Goal: Transaction & Acquisition: Purchase product/service

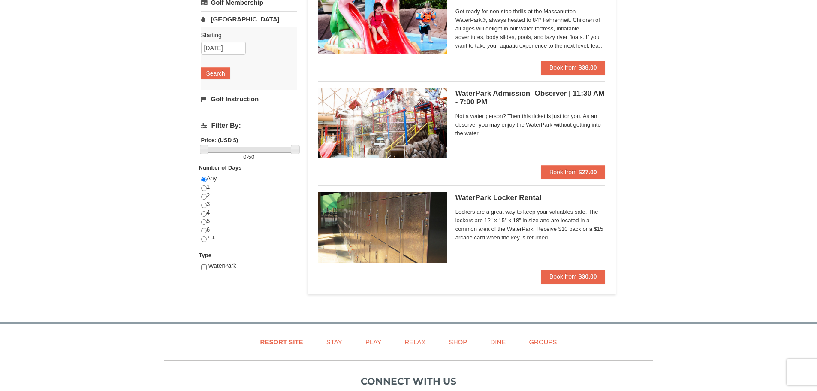
scroll to position [215, 0]
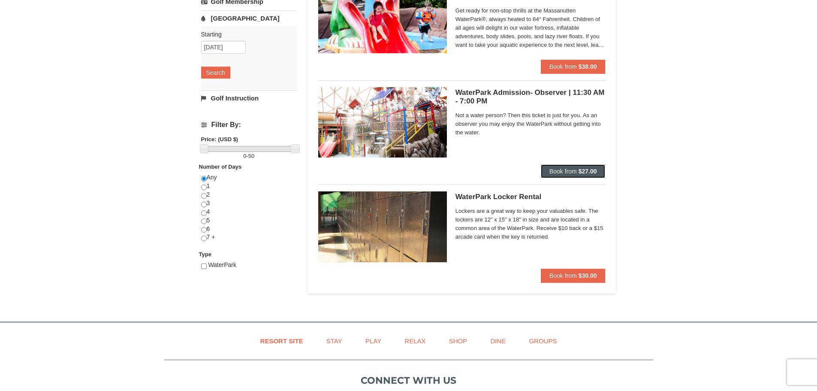
click at [571, 174] on span "Book from" at bounding box center [563, 171] width 27 height 7
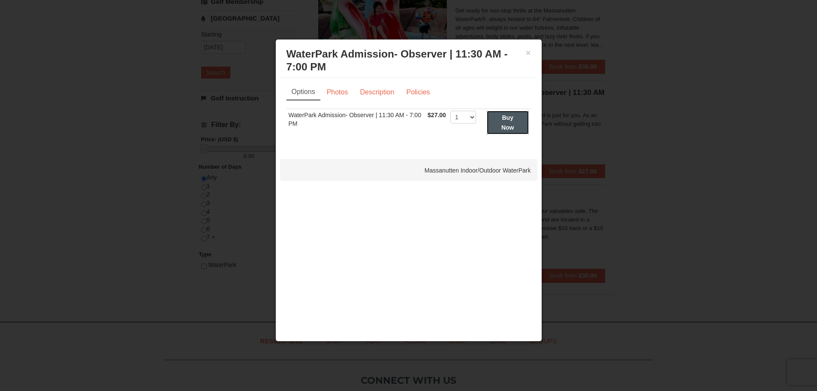
click at [509, 121] on strong "Buy Now" at bounding box center [508, 122] width 13 height 16
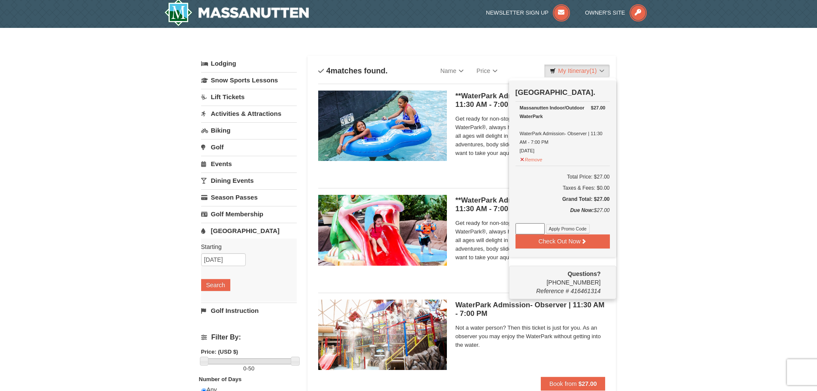
scroll to position [3, 0]
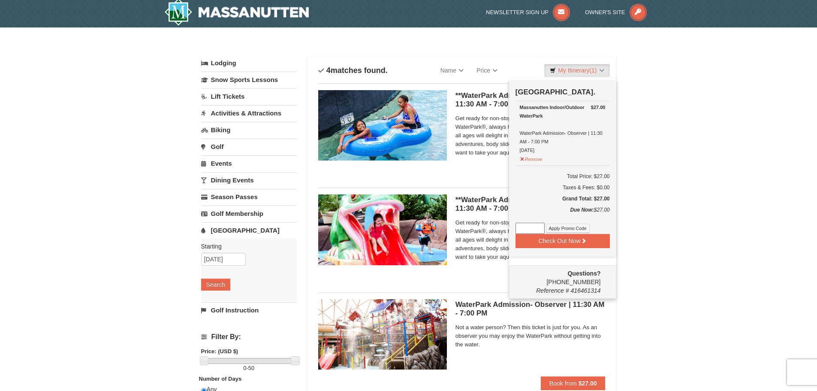
click at [716, 167] on div "× Categories List Filter My Itinerary (1) Check Out Now Water Park Pass. $27.00…" at bounding box center [408, 275] width 817 height 497
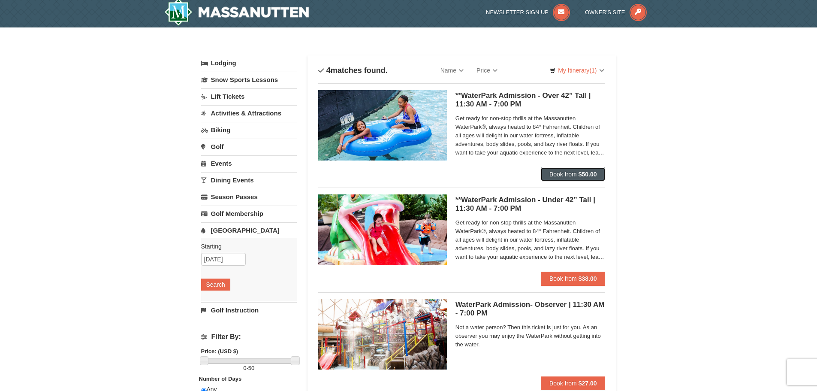
click at [559, 174] on span "Book from" at bounding box center [563, 174] width 27 height 7
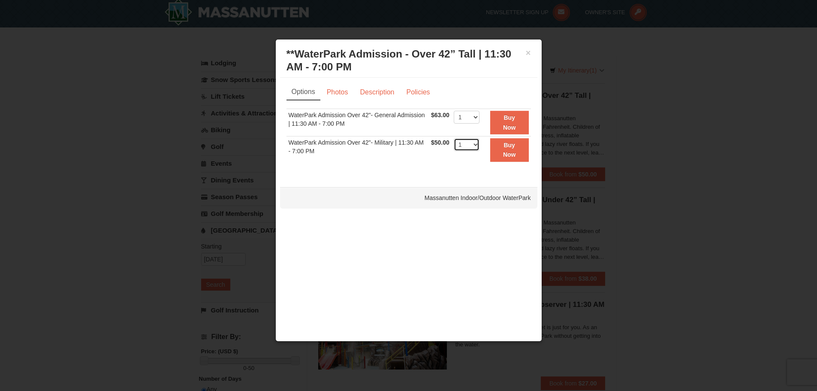
click at [477, 143] on select "1 2 3 4 5 6 7 8 9 10 11 12 13 14 15 16 17 18 19 20 21 22" at bounding box center [467, 144] width 26 height 13
click at [388, 179] on div "× **WaterPark Admission - Over 42” Tall | 11:30 AM - 7:00 PM Massanutten Indoor…" at bounding box center [408, 190] width 267 height 302
click at [348, 143] on td "WaterPark Admission Over 42"- Military | 11:30 AM - 7:00 PM" at bounding box center [358, 149] width 143 height 27
click at [530, 53] on button "×" at bounding box center [528, 52] width 5 height 9
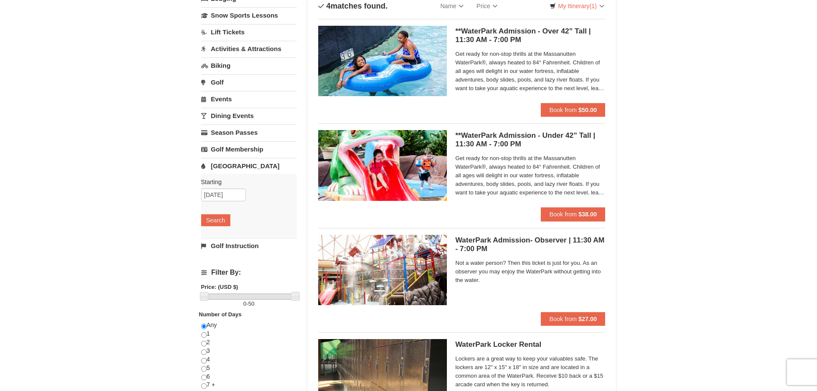
scroll to position [86, 0]
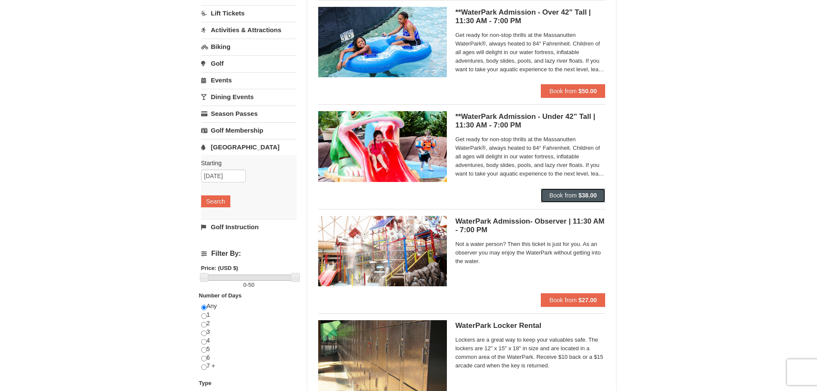
click at [566, 198] on span "Book from" at bounding box center [563, 195] width 27 height 7
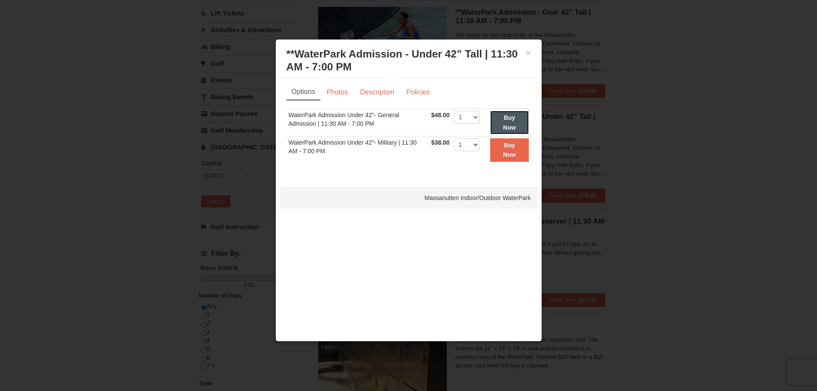
click at [513, 123] on button "Buy Now" at bounding box center [509, 123] width 38 height 24
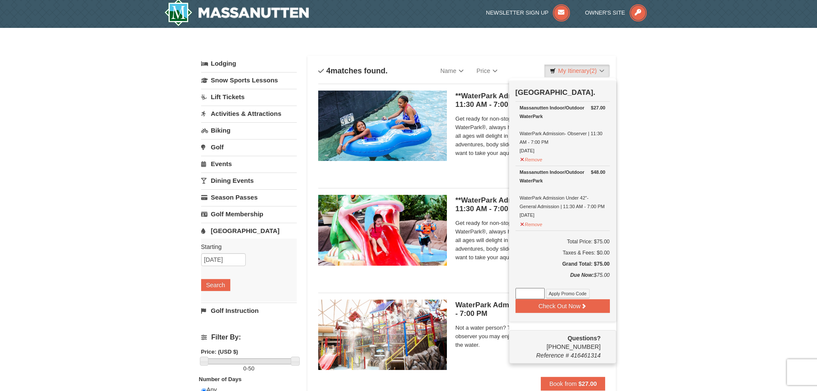
scroll to position [3, 0]
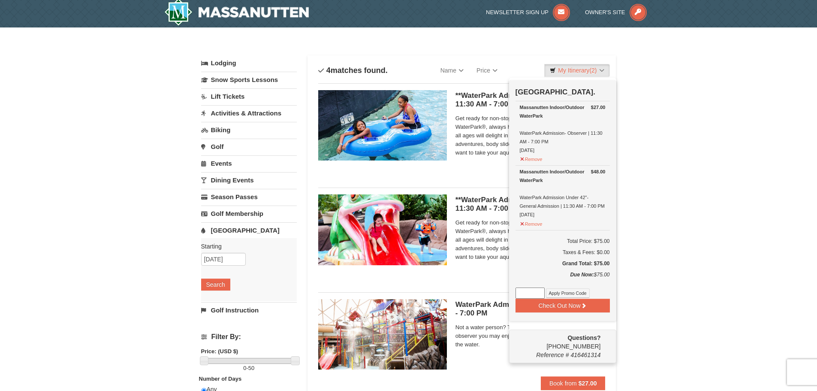
click at [737, 139] on div "× Categories List Filter My Itinerary (2) Check Out Now Water Park Pass. $27.00…" at bounding box center [408, 275] width 817 height 497
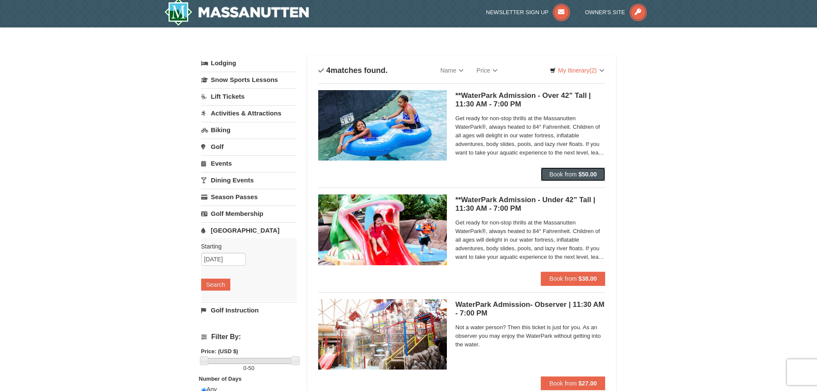
click at [576, 175] on span "Book from" at bounding box center [563, 174] width 27 height 7
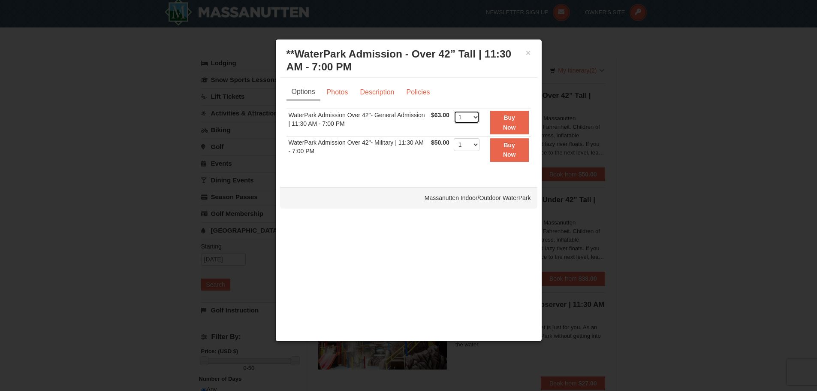
click at [476, 118] on select "1 2 3 4 5 6 7 8 9 10 11 12 13 14 15 16 17 18 19 20 21 22" at bounding box center [467, 117] width 26 height 13
select select "3"
click at [454, 111] on select "1 2 3 4 5 6 7 8 9 10 11 12 13 14 15 16 17 18 19 20 21 22" at bounding box center [467, 117] width 26 height 13
click at [515, 122] on button "Buy Now" at bounding box center [509, 123] width 39 height 24
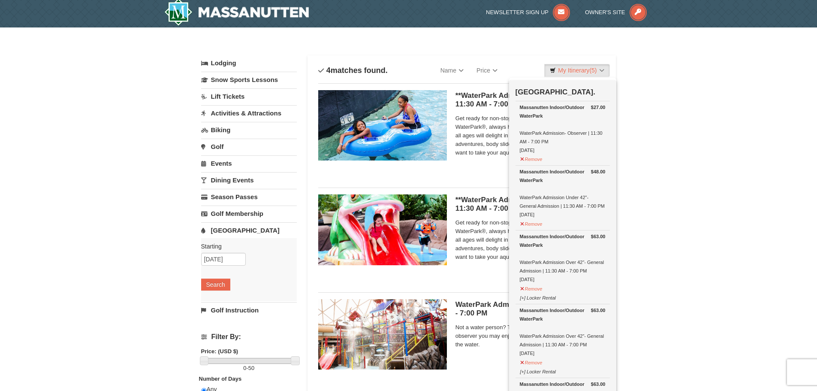
click at [728, 103] on div "× Categories List Filter My Itinerary (5) Check Out Now Water Park Pass. $27.00…" at bounding box center [408, 275] width 817 height 497
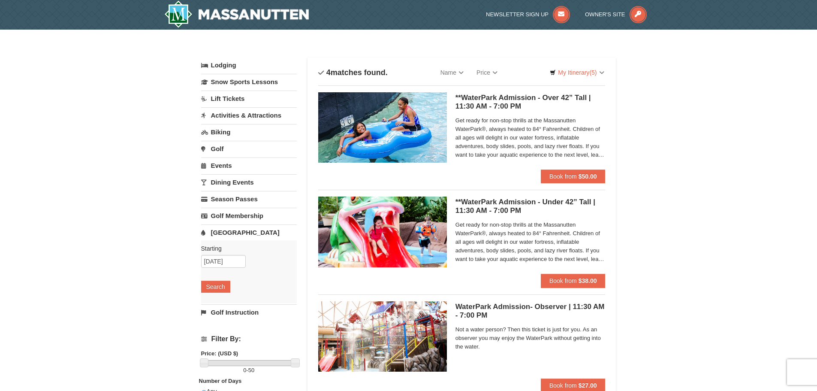
scroll to position [0, 0]
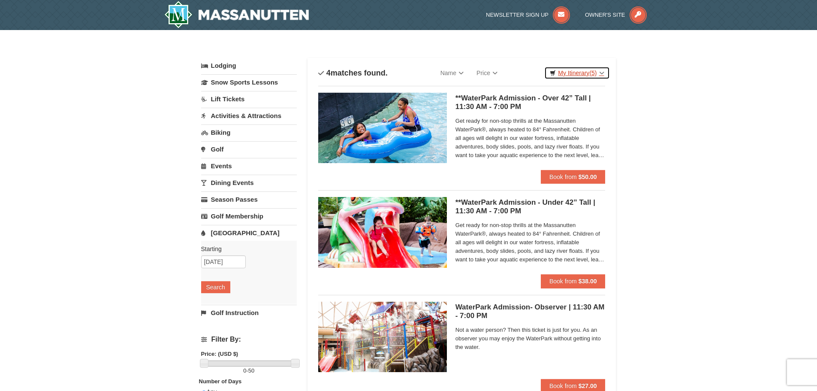
click at [580, 71] on link "My Itinerary (5)" at bounding box center [576, 73] width 65 height 13
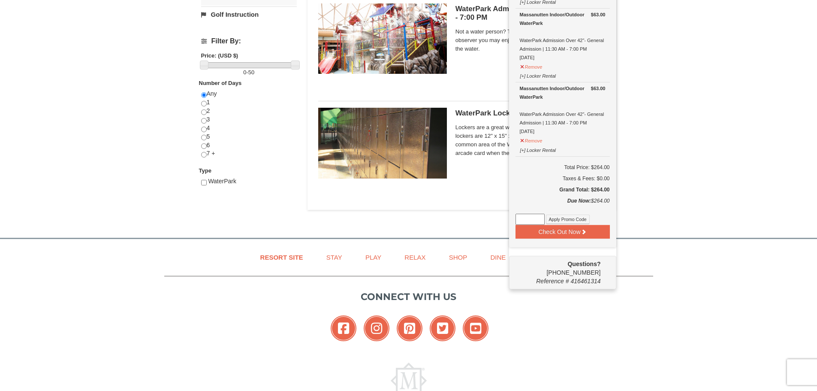
scroll to position [300, 0]
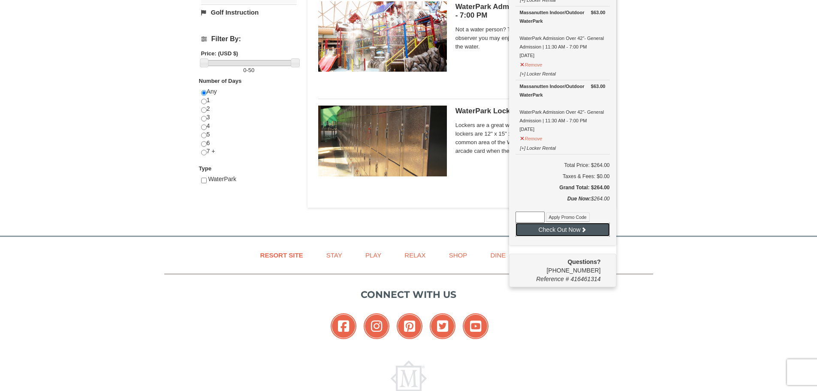
click at [585, 234] on button "Check Out Now" at bounding box center [563, 230] width 94 height 14
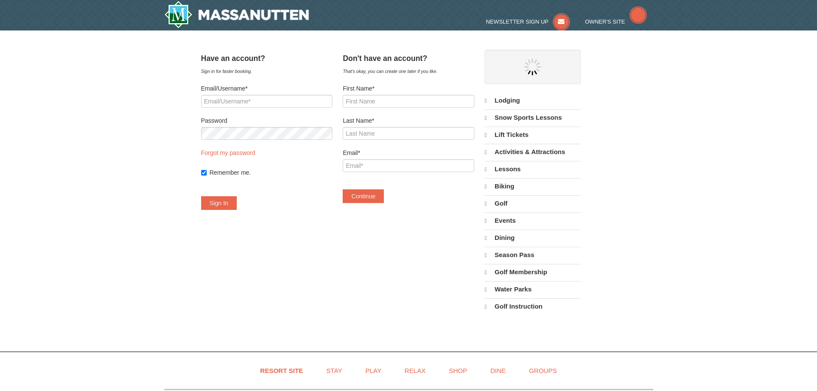
select select "10"
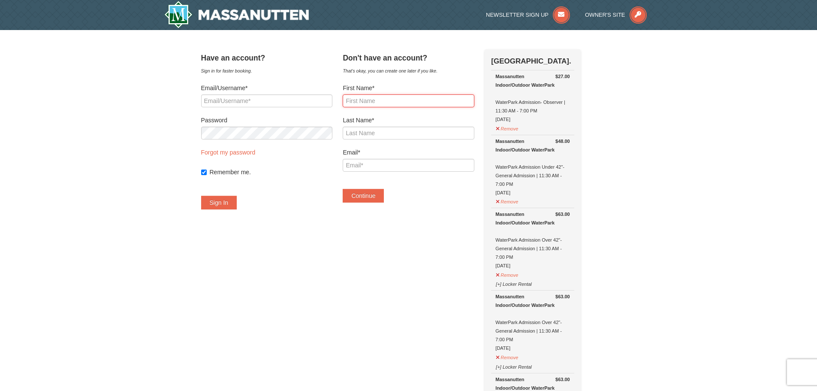
click at [392, 102] on input "First Name*" at bounding box center [408, 100] width 131 height 13
type input "April"
type input "Miller"
type input "aprimi3@mail.regent.edu"
click at [373, 194] on button "Continue" at bounding box center [363, 196] width 41 height 14
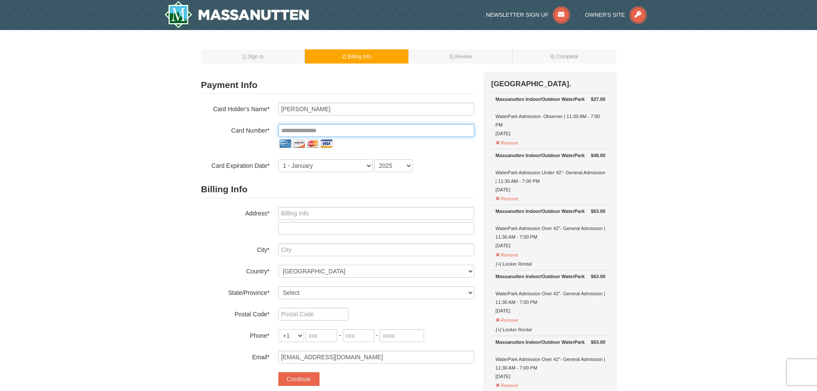
click at [349, 131] on input "tel" at bounding box center [376, 130] width 196 height 13
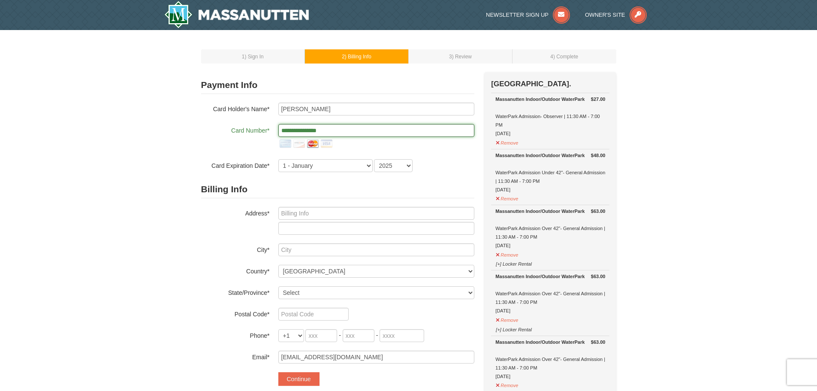
type input "**********"
click at [368, 166] on select "1 - January 2 - February 3 - March 4 - April 5 - May 6 - June 7 - July 8 - Augu…" at bounding box center [325, 165] width 94 height 13
select select "4"
click at [278, 159] on select "1 - January 2 - February 3 - March 4 - April 5 - May 6 - June 7 - July 8 - Augu…" at bounding box center [325, 165] width 94 height 13
click at [394, 169] on select "2025 2026 2027 2028 2029 2030 2031 2032 2033 2034" at bounding box center [393, 165] width 39 height 13
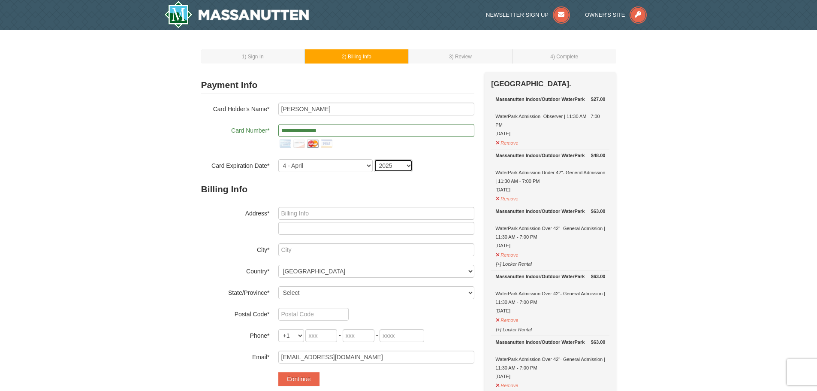
select select "2030"
click at [374, 159] on select "2025 2026 2027 2028 2029 2030 2031 2032 2033 2034" at bounding box center [393, 165] width 39 height 13
click at [351, 213] on input "text" at bounding box center [376, 213] width 196 height 13
type input "[STREET_ADDRESS]"
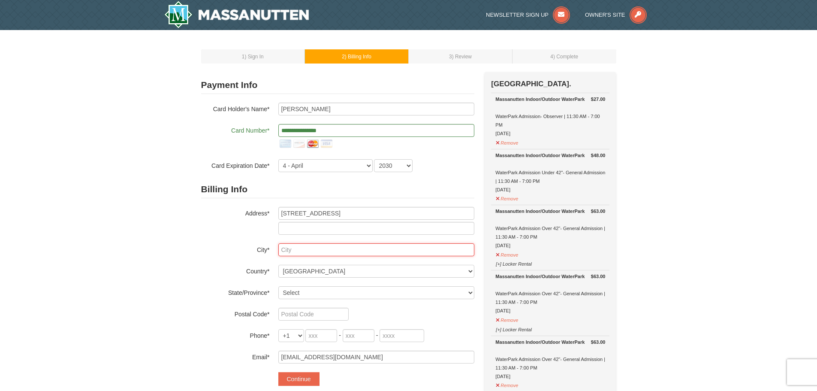
type input "Covington"
select select "VA"
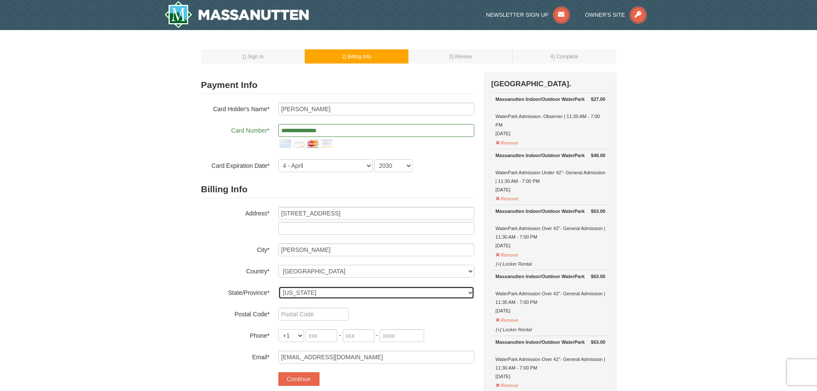
type input "24426-283"
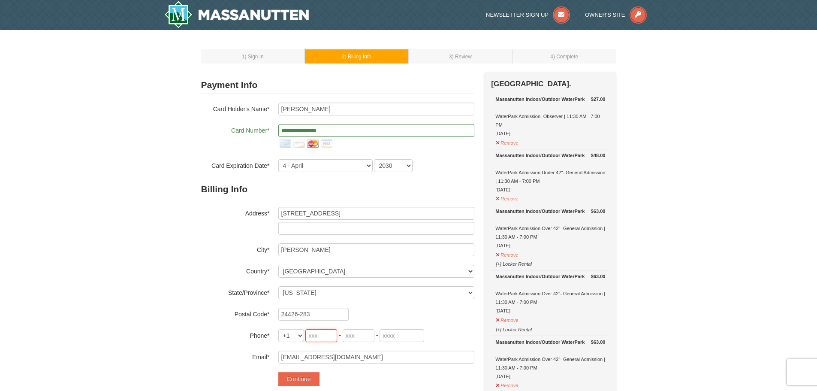
type input "540"
type input "691"
type input "5803"
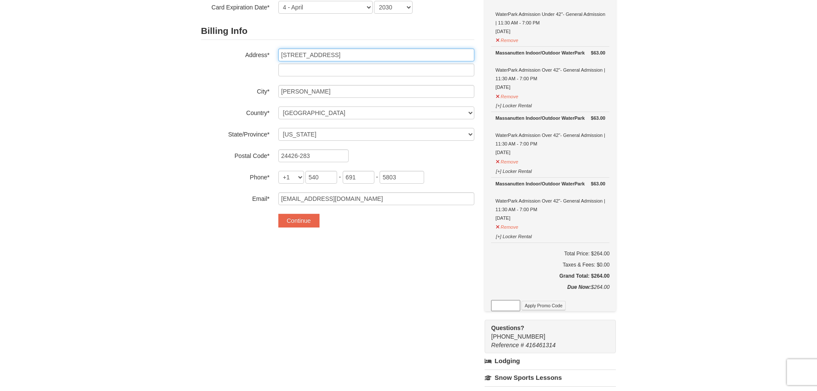
scroll to position [172, 0]
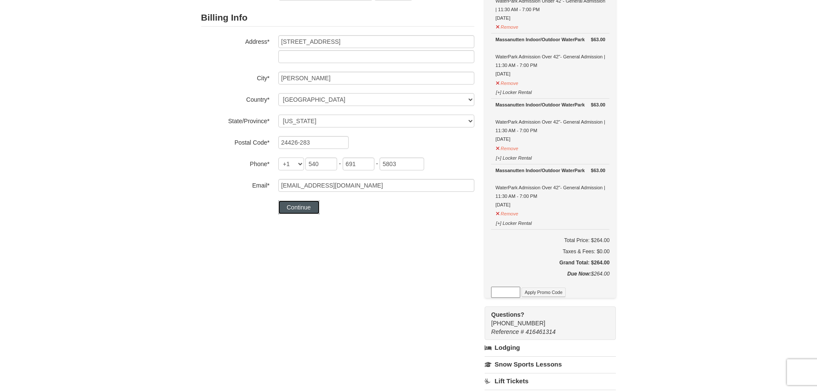
click at [299, 210] on button "Continue" at bounding box center [298, 207] width 41 height 14
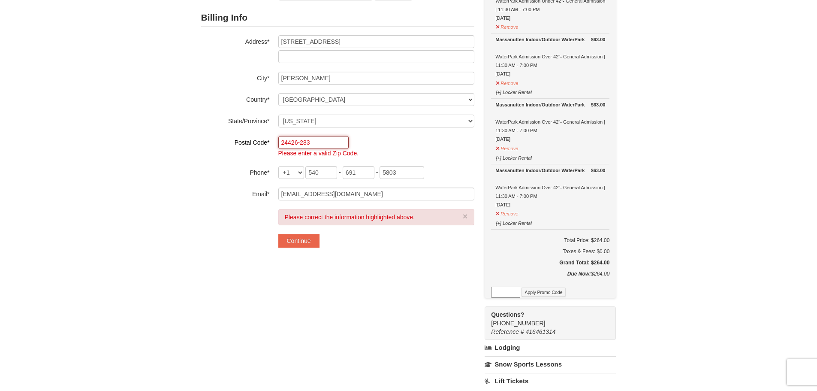
click at [315, 140] on input "24426-283" at bounding box center [313, 142] width 70 height 13
type input "24426"
click at [299, 243] on button "Continue" at bounding box center [298, 241] width 41 height 14
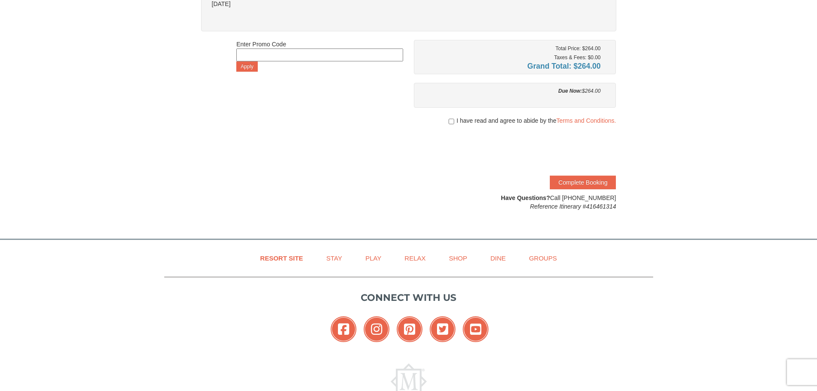
scroll to position [257, 0]
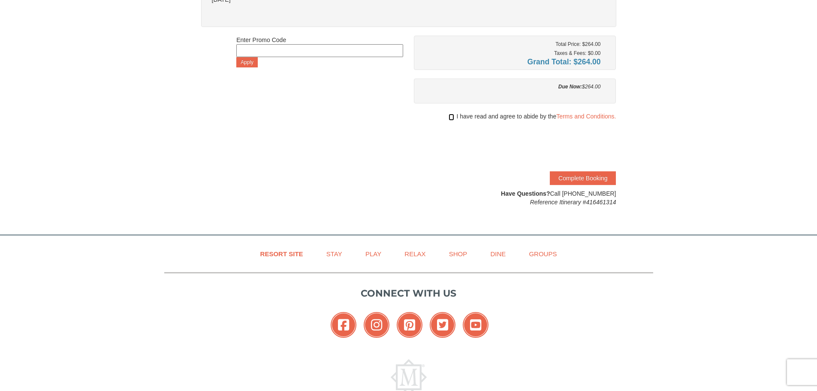
click at [450, 116] on input "checkbox" at bounding box center [452, 117] width 6 height 7
checkbox input "true"
click at [583, 178] on button "Complete Booking" at bounding box center [583, 178] width 66 height 14
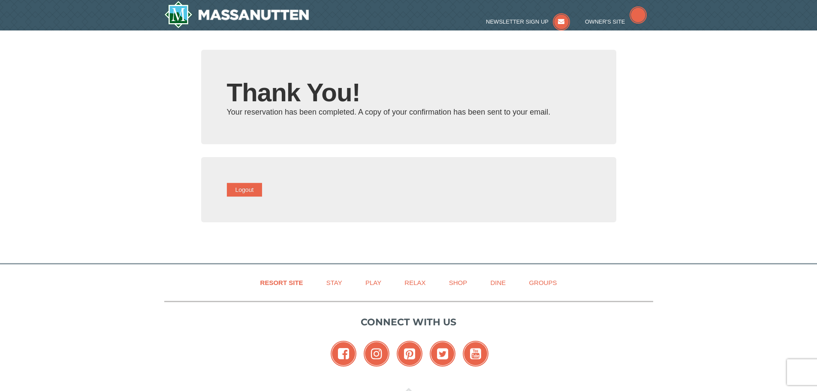
type input "[EMAIL_ADDRESS][DOMAIN_NAME]"
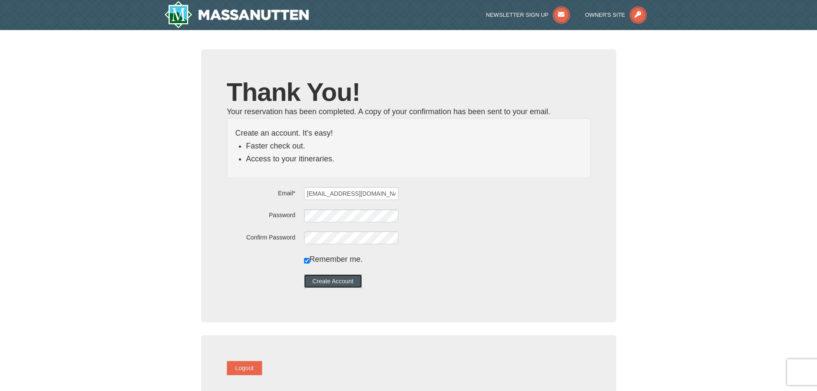
click at [353, 279] on button "Create Account" at bounding box center [333, 281] width 58 height 14
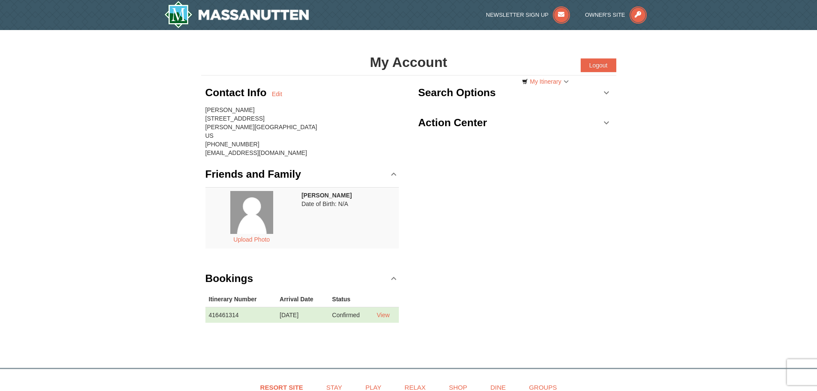
scroll to position [86, 0]
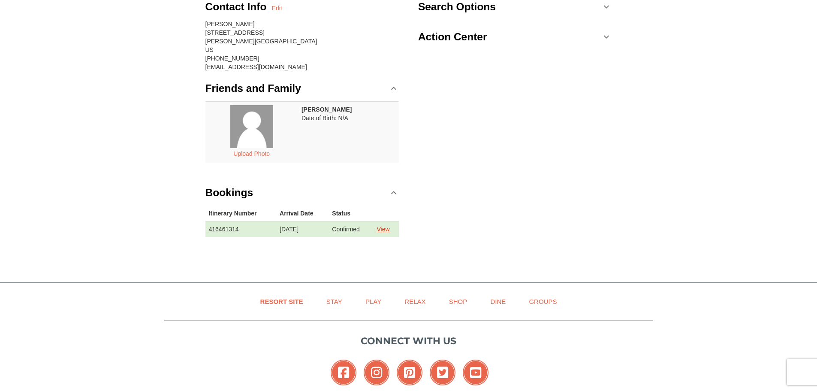
click at [389, 229] on link "View" at bounding box center [383, 229] width 13 height 7
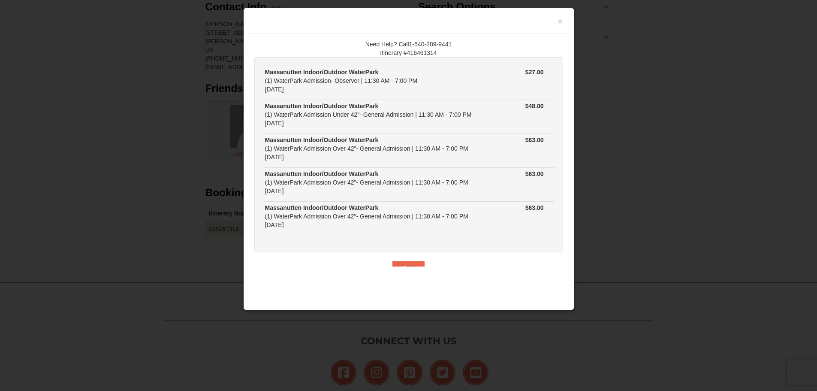
scroll to position [15, 0]
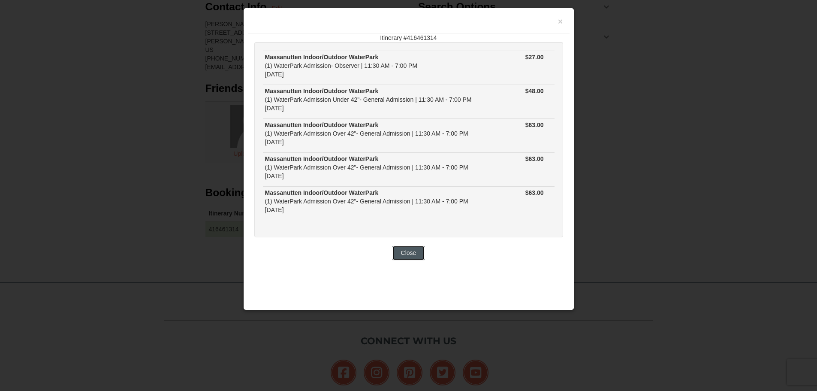
click at [393, 251] on button "Close" at bounding box center [409, 253] width 33 height 14
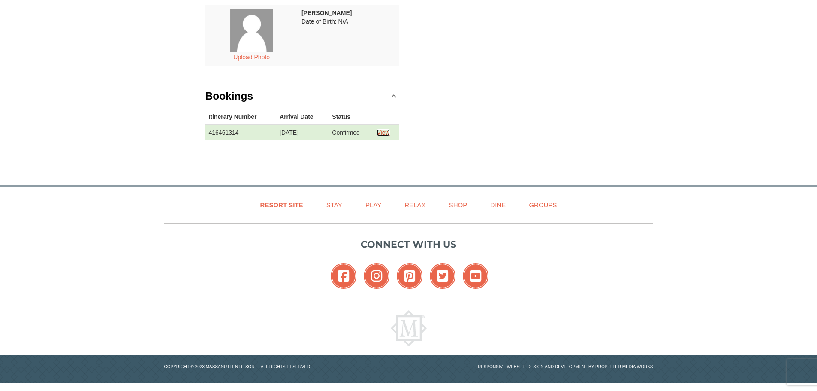
scroll to position [183, 0]
